Goal: Contribute content

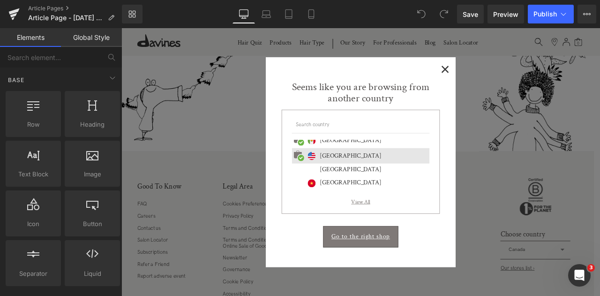
scroll to position [437, 0]
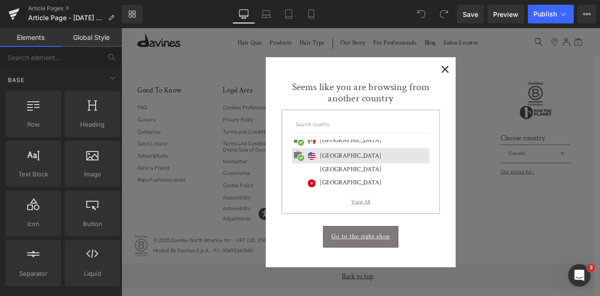
click at [500, 80] on span "×" at bounding box center [505, 76] width 10 height 12
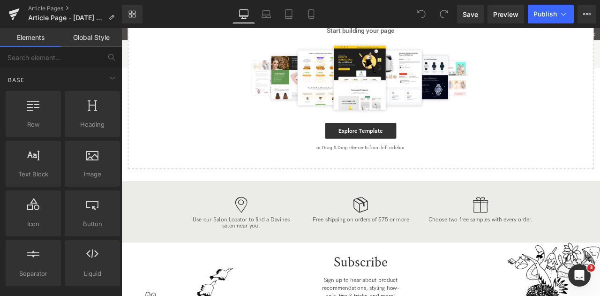
scroll to position [0, 0]
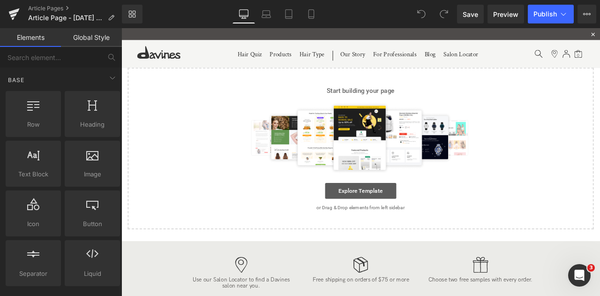
click at [402, 212] on link "Explore Template" at bounding box center [405, 220] width 84 height 19
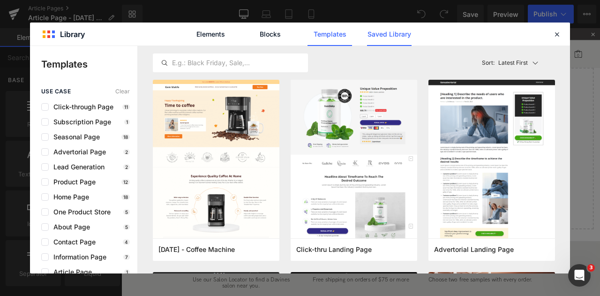
click at [376, 37] on link "Saved Library" at bounding box center [389, 33] width 45 height 23
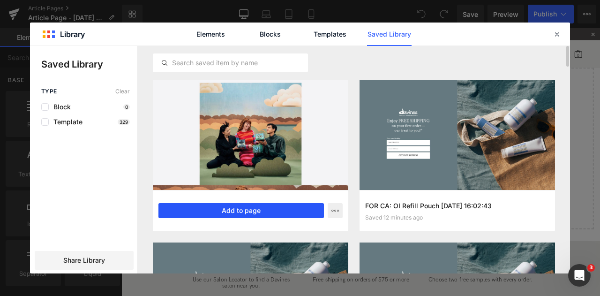
click at [262, 211] on button "Add to page" at bounding box center [240, 210] width 165 height 15
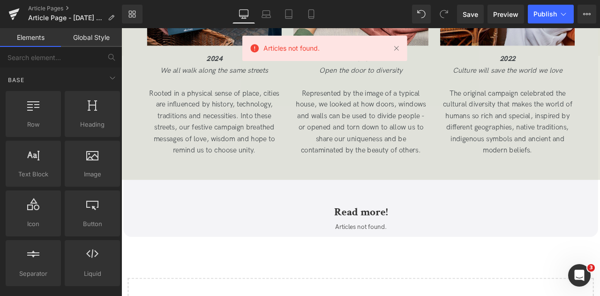
scroll to position [2922, 0]
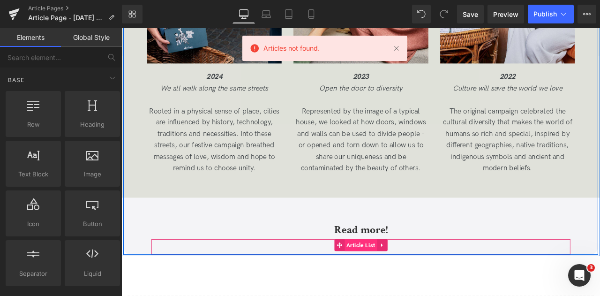
click at [399, 292] on span "Article List" at bounding box center [405, 285] width 39 height 14
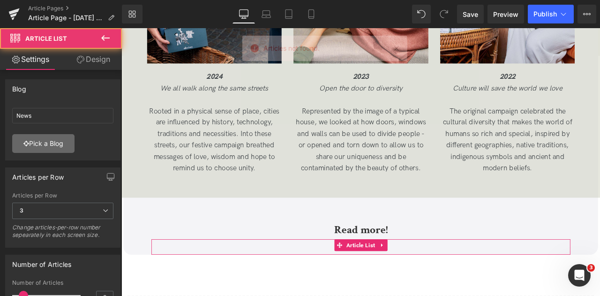
click at [49, 146] on link "Pick a Blog" at bounding box center [43, 143] width 62 height 19
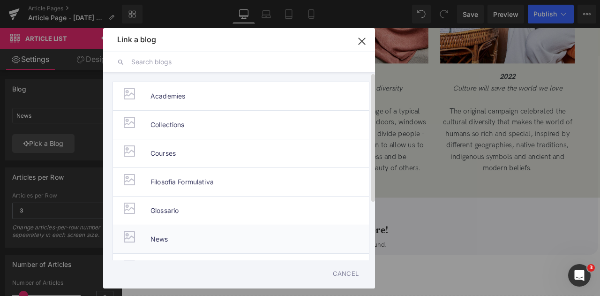
click at [165, 234] on span "News" at bounding box center [159, 239] width 18 height 28
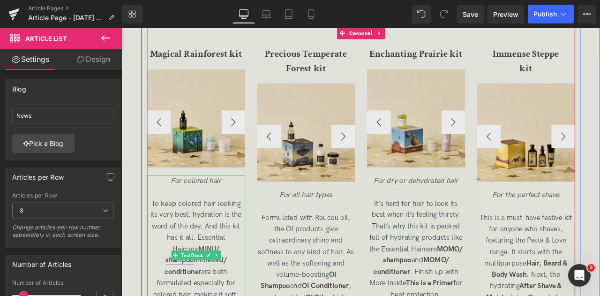
scroll to position [1986, 0]
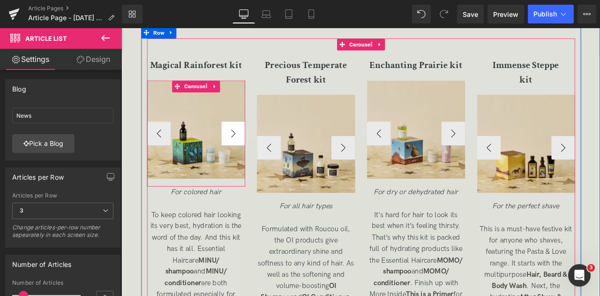
click at [244, 164] on button "›" at bounding box center [254, 153] width 28 height 28
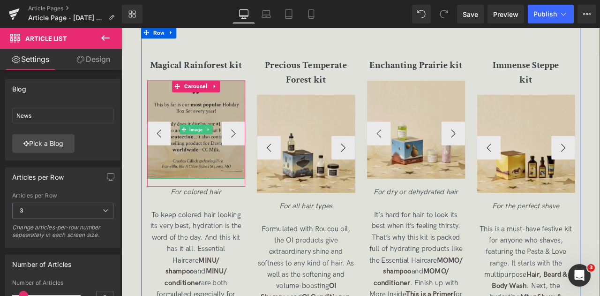
click at [211, 177] on img at bounding box center [210, 148] width 116 height 116
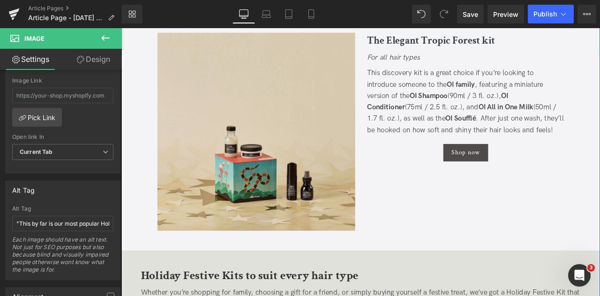
scroll to position [1257, 0]
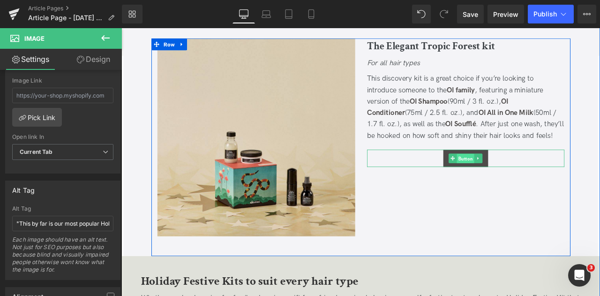
click at [533, 177] on span "Button" at bounding box center [529, 182] width 21 height 11
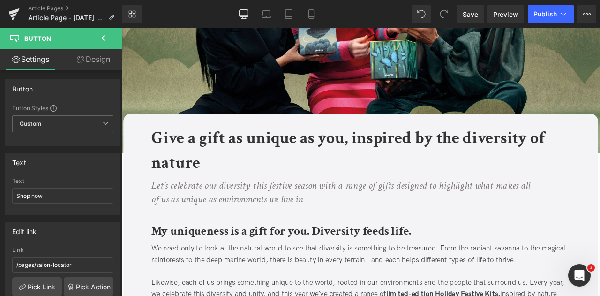
scroll to position [135, 0]
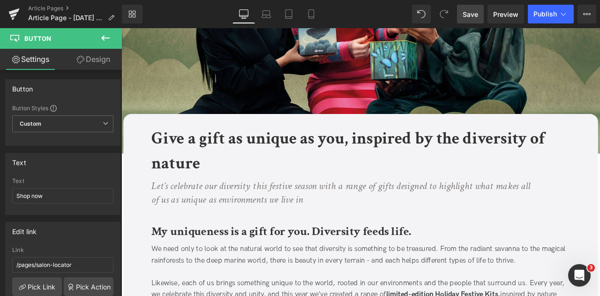
click at [476, 8] on link "Save" at bounding box center [470, 14] width 27 height 19
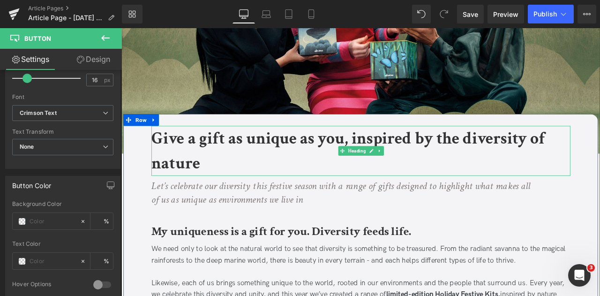
scroll to position [2034, 0]
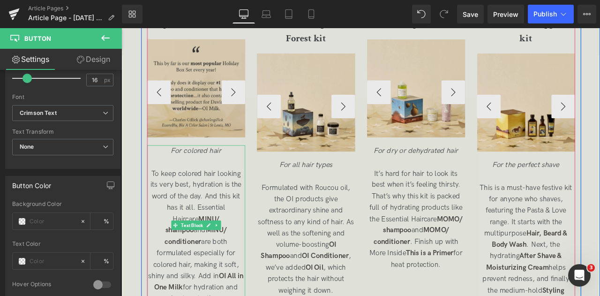
click at [200, 178] on icon "For colored hair" at bounding box center [210, 173] width 60 height 10
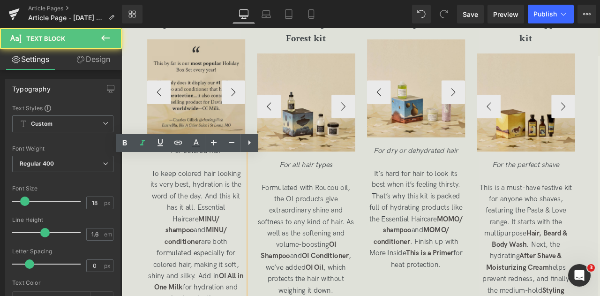
click at [208, 178] on icon "For colored hair" at bounding box center [210, 173] width 60 height 10
click at [201, 211] on span "To keep colored hair looking its very best, hydration is the word of the day. A…" at bounding box center [209, 274] width 113 height 158
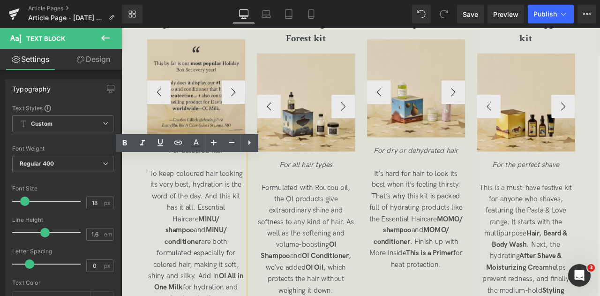
click at [171, 295] on span "To keep coloured hair looking its very best, hydration is the word of the day. …" at bounding box center [209, 274] width 113 height 158
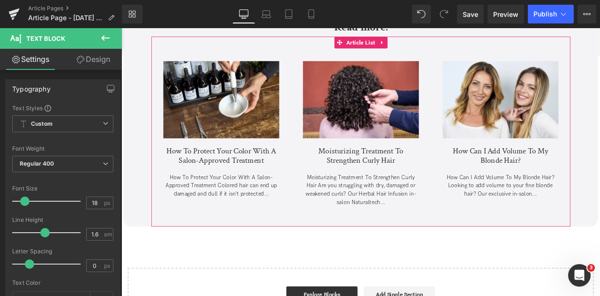
scroll to position [2173, 0]
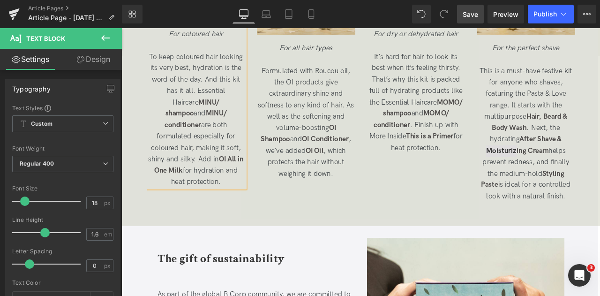
click at [467, 14] on span "Save" at bounding box center [470, 14] width 15 height 10
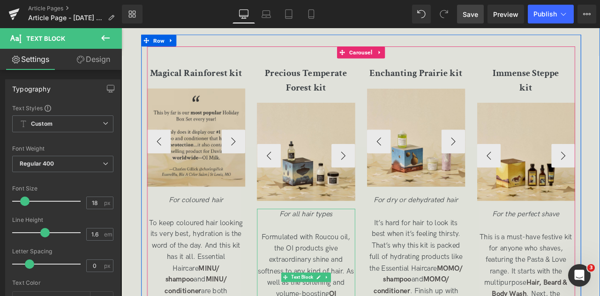
scroll to position [1976, 0]
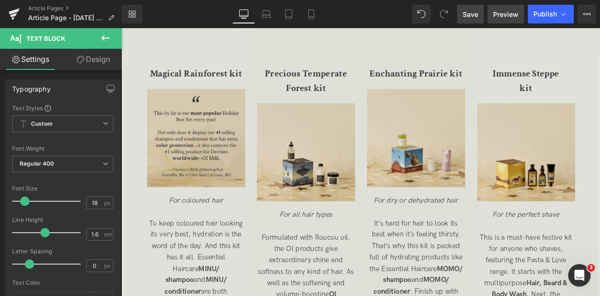
click at [499, 7] on link "Preview" at bounding box center [505, 14] width 37 height 19
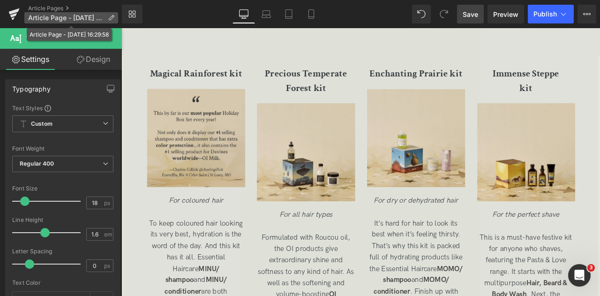
click at [94, 17] on span "Article Page - [DATE] 16:29:58" at bounding box center [66, 17] width 76 height 7
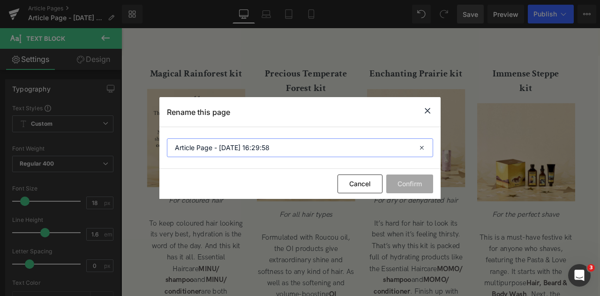
click at [226, 148] on input "Article Page - [DATE] 16:29:58" at bounding box center [300, 147] width 266 height 19
paste input "Holiday Gift Sets 2025"
type input "Holiday Gift Sets 2025"
click at [408, 180] on button "Confirm" at bounding box center [409, 183] width 47 height 19
